Goal: Book appointment/travel/reservation

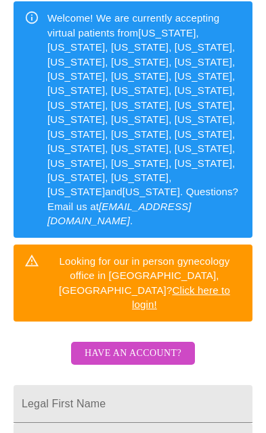
scroll to position [258, 0]
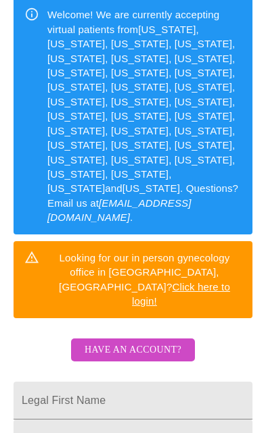
click at [149, 382] on input "Legal First Name" at bounding box center [133, 401] width 239 height 38
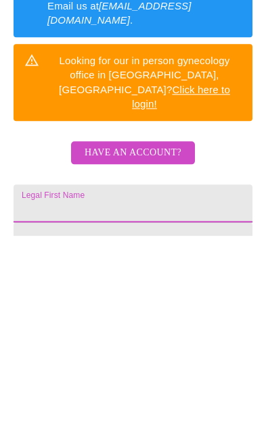
scroll to position [401, 0]
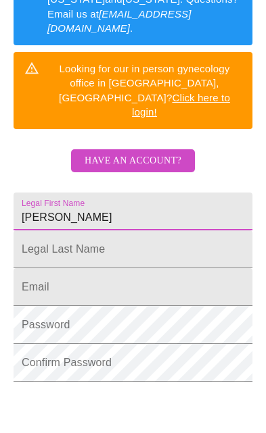
type input "[PERSON_NAME]"
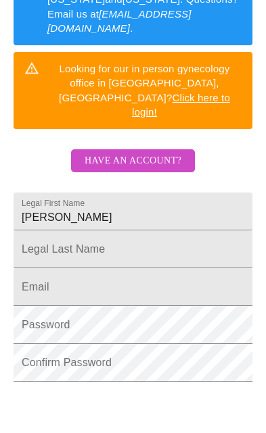
click at [189, 277] on input "Legal First Name" at bounding box center [133, 296] width 239 height 38
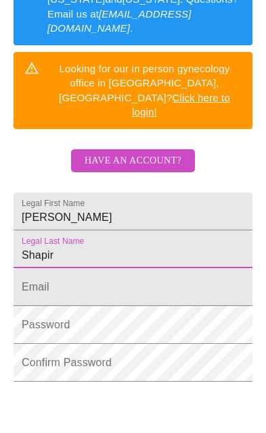
type input "[PERSON_NAME]"
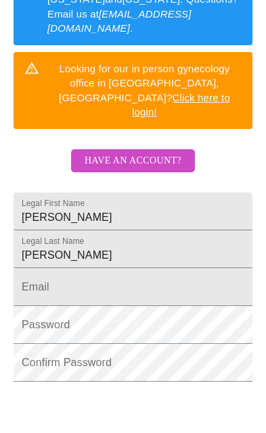
click at [195, 314] on input "Legal First Name" at bounding box center [133, 333] width 239 height 38
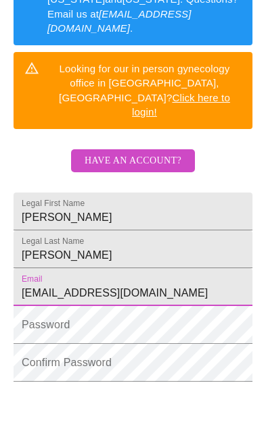
type input "[EMAIL_ADDRESS][DOMAIN_NAME]"
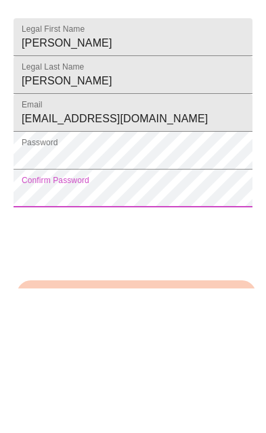
scroll to position [447, 0]
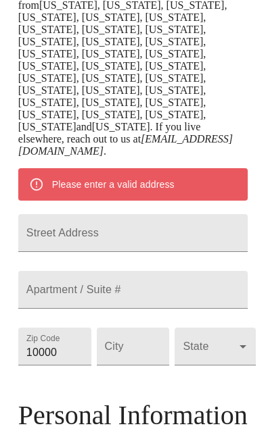
click at [199, 214] on input "Street Address" at bounding box center [132, 233] width 229 height 38
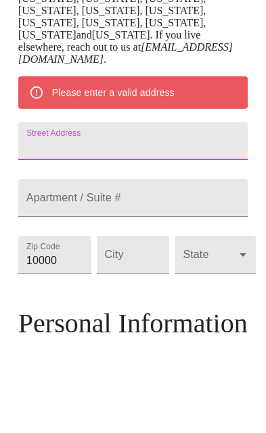
scroll to position [440, 0]
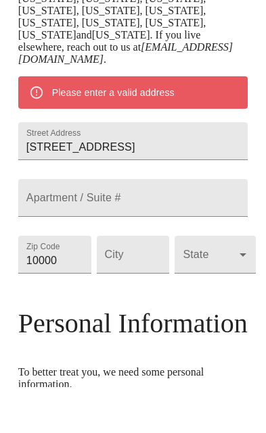
click at [203, 168] on input "[STREET_ADDRESS]" at bounding box center [132, 187] width 229 height 38
type input "[STREET_ADDRESS]"
click at [192, 225] on input "Street Address" at bounding box center [132, 244] width 229 height 38
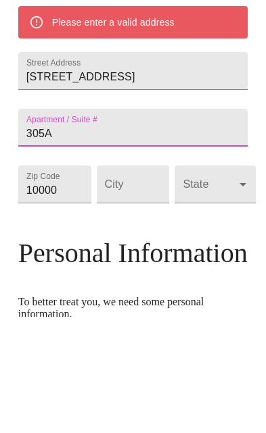
type input "305A"
click at [29, 282] on input "10000" at bounding box center [54, 301] width 73 height 38
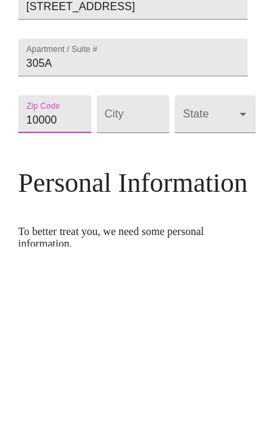
scroll to position [581, 0]
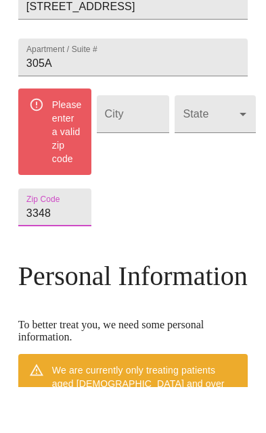
type input "33483"
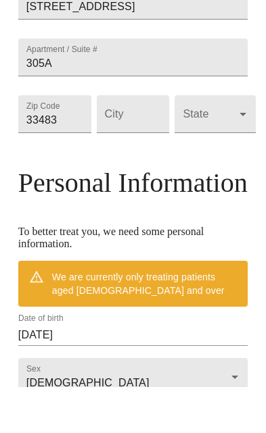
click at [128, 141] on input "Street Address" at bounding box center [133, 160] width 73 height 38
type input "[GEOGRAPHIC_DATA]"
click at [229, 112] on body "MyMenopauseRx Welcome to MyMenopauseRx Since it's your first time here, you'll …" at bounding box center [132, 109] width 255 height 1369
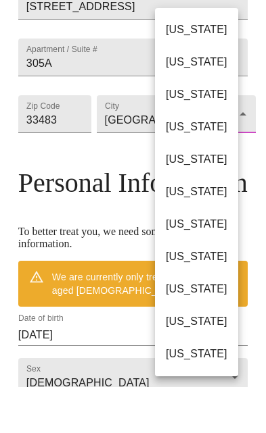
click at [238, 222] on li "[US_STATE]" at bounding box center [196, 238] width 83 height 32
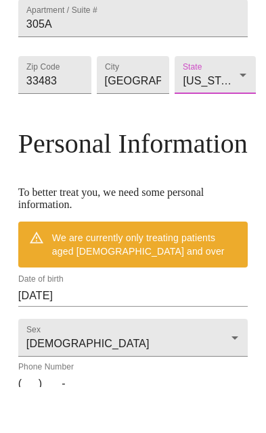
click at [231, 79] on body "MyMenopauseRx Welcome to MyMenopauseRx Since it's your first time here, you'll …" at bounding box center [132, 90] width 255 height 1330
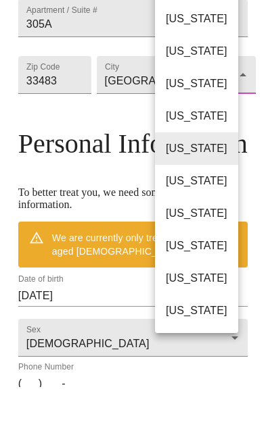
click at [210, 276] on li "[US_STATE]" at bounding box center [196, 292] width 83 height 32
type input "[US_STATE]"
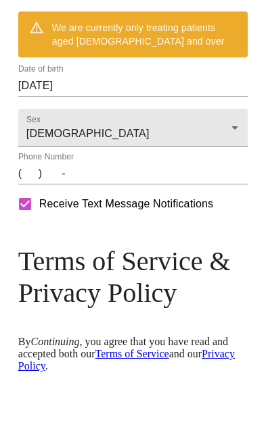
scroll to position [801, 0]
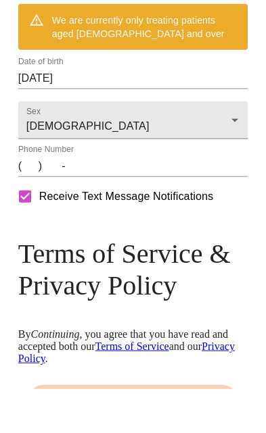
click at [118, 114] on input "[DATE]" at bounding box center [132, 123] width 229 height 22
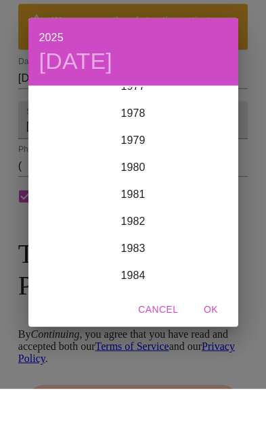
scroll to position [2122, 0]
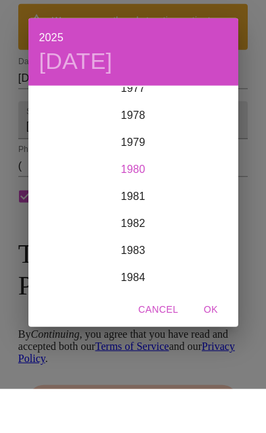
click at [148, 204] on div "1980" at bounding box center [133, 213] width 210 height 27
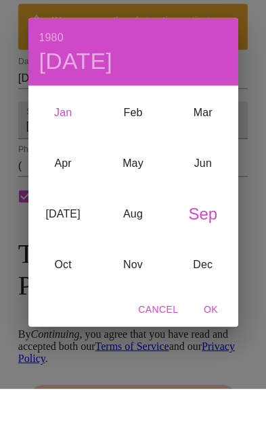
click at [65, 141] on div "Jan" at bounding box center [63, 156] width 70 height 51
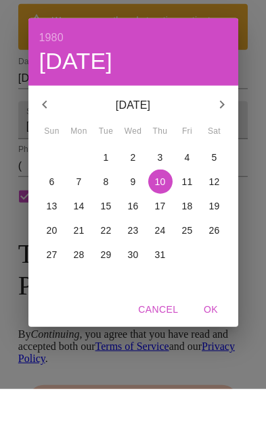
click at [136, 262] on button "23" at bounding box center [133, 274] width 24 height 24
click at [212, 346] on span "OK" at bounding box center [211, 354] width 32 height 17
type input "[DATE]"
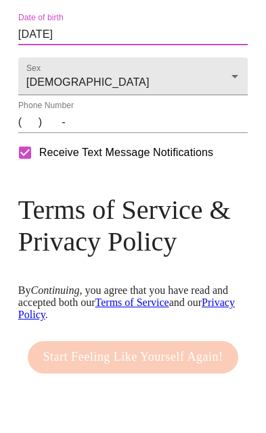
click at [33, 168] on input "(   )    -" at bounding box center [132, 158] width 229 height 22
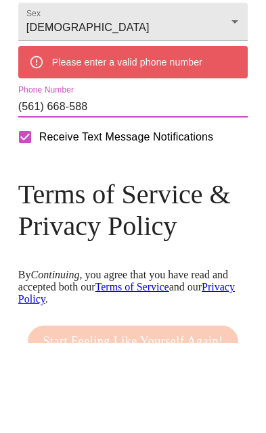
type input "[PHONE_NUMBER]"
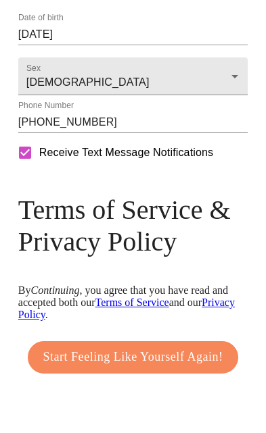
click at [158, 399] on span "Start Feeling Like Yourself Again!" at bounding box center [133, 393] width 180 height 22
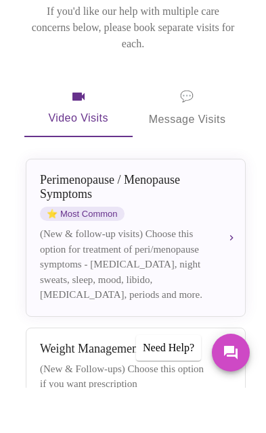
scroll to position [135, 0]
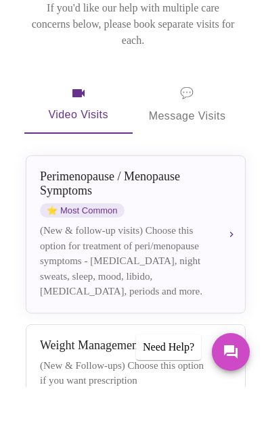
click at [226, 222] on div "[MEDICAL_DATA] / Menopause Symptoms ⭐ Most Common (New & follow-up visits) Choo…" at bounding box center [135, 281] width 191 height 130
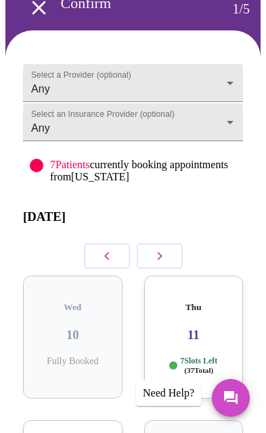
scroll to position [0, 0]
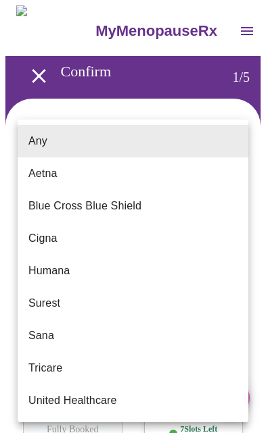
click at [173, 208] on li "Blue Cross Blue Shield" at bounding box center [133, 206] width 231 height 32
type input "Blue Cross Blue Shield"
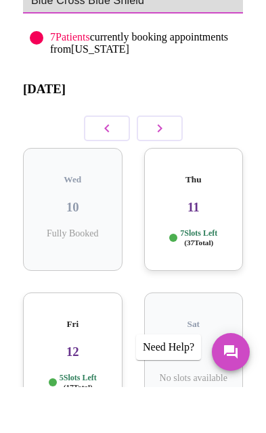
scroll to position [155, 0]
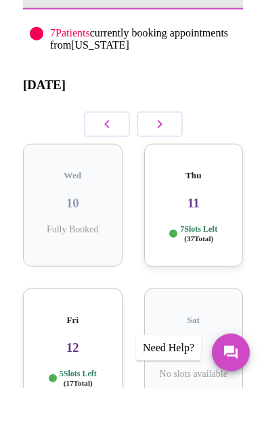
click at [228, 206] on div "Thu 11 7 Slots Left ( 37 Total)" at bounding box center [193, 250] width 99 height 123
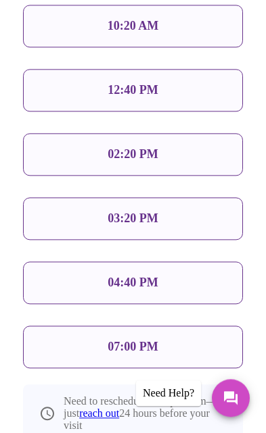
scroll to position [917, 0]
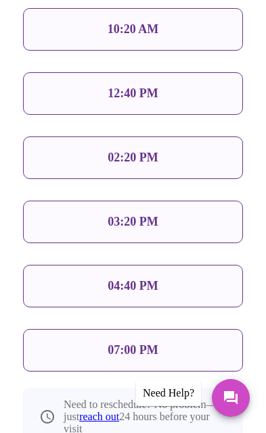
click at [151, 343] on p "07:00 PM" at bounding box center [133, 350] width 50 height 14
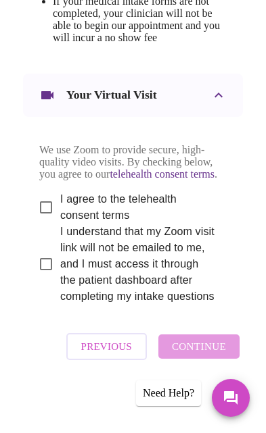
scroll to position [1030, 0]
click at [53, 222] on input "I agree to the telehealth consent terms" at bounding box center [46, 207] width 28 height 28
checkbox input "true"
click at [48, 279] on input "I understand that my Zoom visit link will not be emailed to me, and I must acce…" at bounding box center [46, 264] width 28 height 28
checkbox input "true"
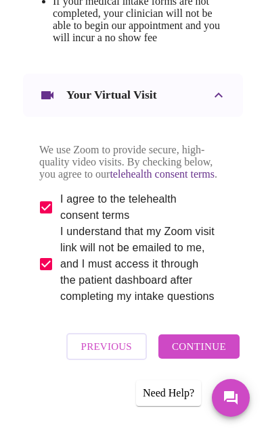
click at [205, 348] on span "Continue" at bounding box center [199, 347] width 54 height 18
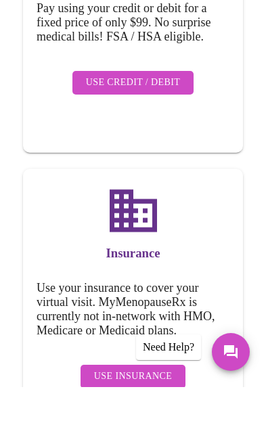
scroll to position [298, 0]
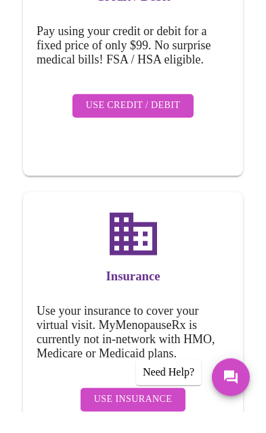
click at [133, 412] on span "Use Insurance" at bounding box center [133, 420] width 78 height 17
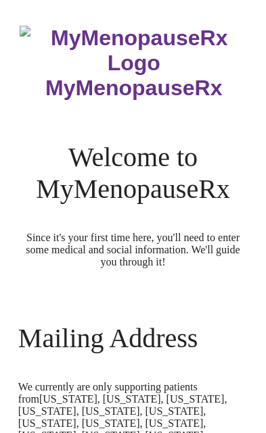
scroll to position [842, 0]
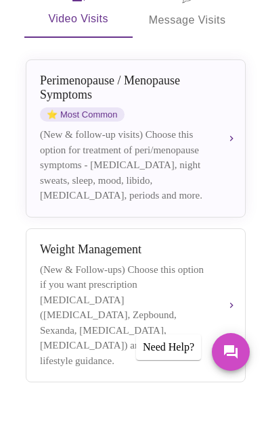
scroll to position [232, 0]
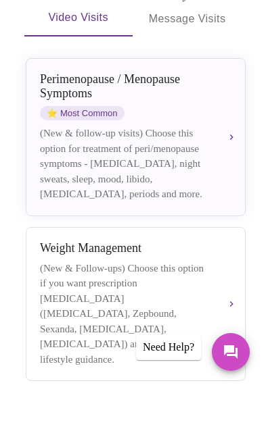
click at [222, 160] on div "[MEDICAL_DATA] / Menopause Symptoms ⭐ Most Common (New & follow-up visits) Choo…" at bounding box center [135, 183] width 191 height 130
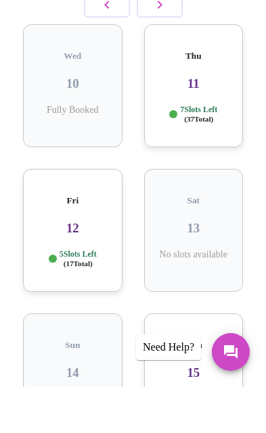
click at [211, 151] on p "7 Slots Left ( 37 Total)" at bounding box center [198, 161] width 37 height 20
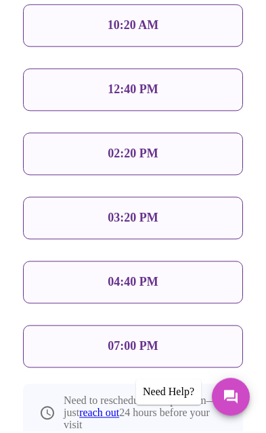
scroll to position [878, 0]
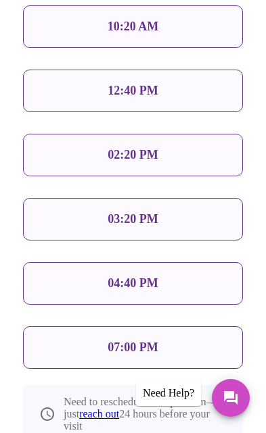
click at [136, 341] on p "07:00 PM" at bounding box center [133, 348] width 50 height 14
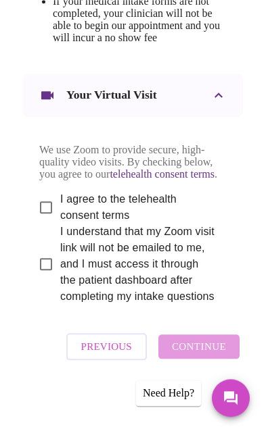
scroll to position [1030, 0]
click at [46, 222] on input "I agree to the telehealth consent terms" at bounding box center [46, 207] width 28 height 28
checkbox input "true"
click at [42, 279] on input "I understand that my Zoom visit link will not be emailed to me, and I must acce…" at bounding box center [46, 264] width 28 height 28
checkbox input "true"
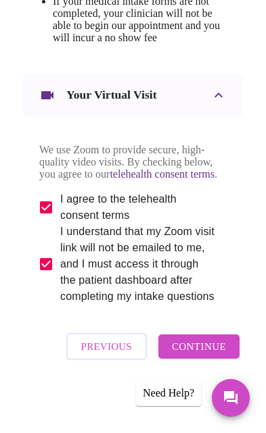
click at [214, 356] on span "Continue" at bounding box center [199, 347] width 54 height 18
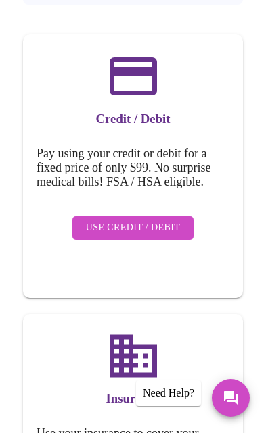
scroll to position [184, 0]
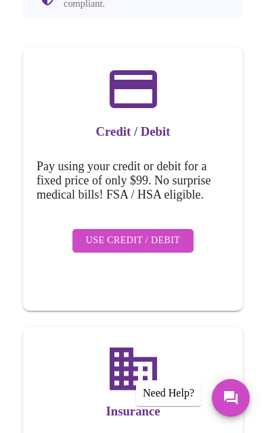
click at [149, 233] on span "Use Credit / Debit" at bounding box center [133, 241] width 95 height 17
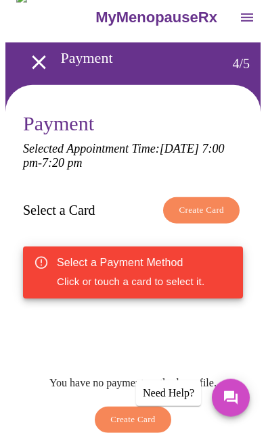
scroll to position [0, 0]
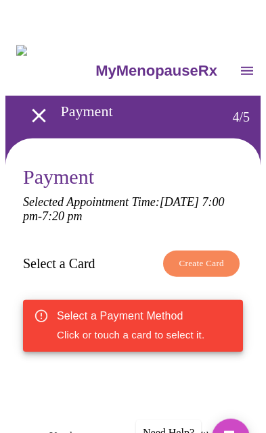
click at [239, 30] on icon "open drawer" at bounding box center [247, 31] width 16 height 16
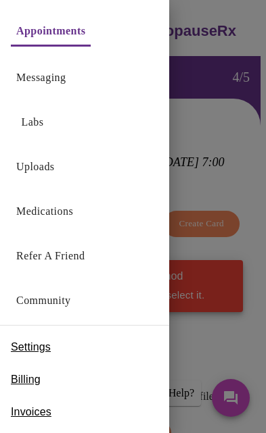
click at [32, 120] on link "Labs" at bounding box center [33, 122] width 22 height 19
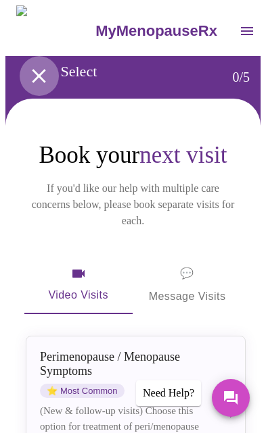
click at [37, 68] on icon "open drawer" at bounding box center [39, 76] width 24 height 24
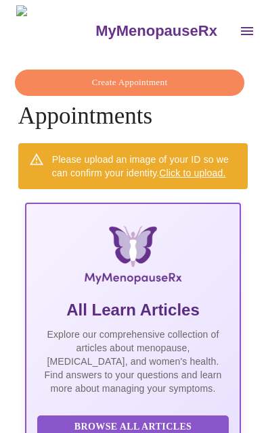
click at [241, 27] on icon "open drawer" at bounding box center [247, 31] width 12 height 8
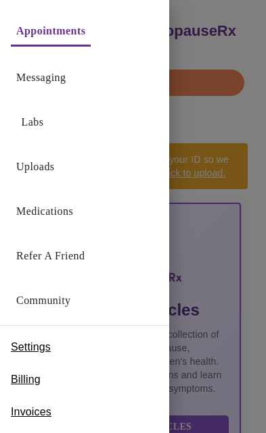
click at [62, 216] on link "Medications" at bounding box center [44, 211] width 57 height 19
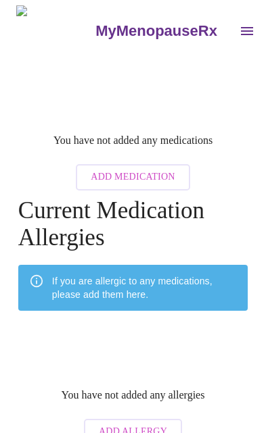
click at [231, 26] on button "open drawer" at bounding box center [247, 31] width 32 height 32
